Goal: Task Accomplishment & Management: Manage account settings

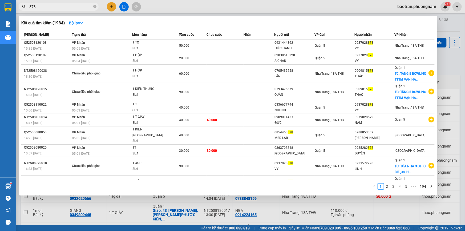
click at [360, 12] on div at bounding box center [232, 115] width 465 height 231
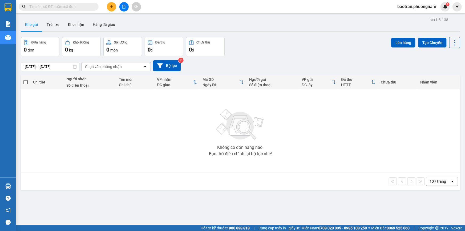
click at [427, 8] on span "baotran.phuongnam" at bounding box center [416, 6] width 47 height 7
click at [415, 18] on span "Đăng xuất" at bounding box center [419, 17] width 37 height 6
